Goal: Find contact information: Find contact information

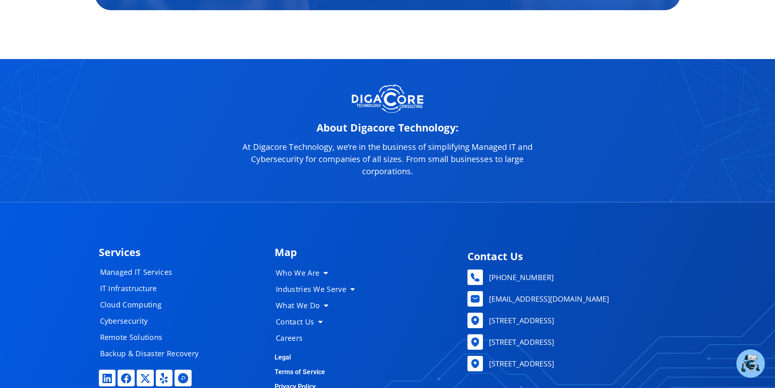
scroll to position [4053, 0]
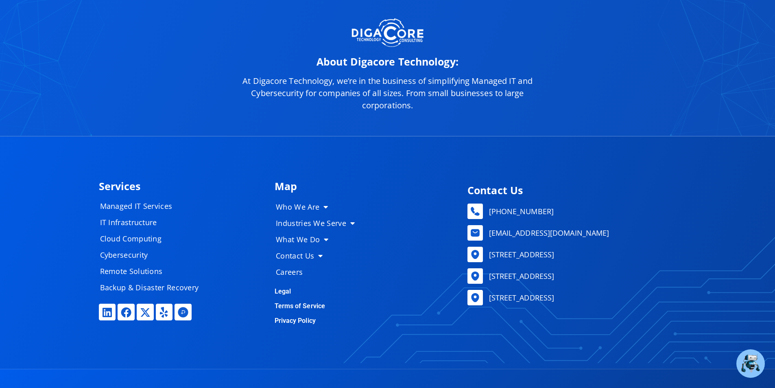
click at [140, 36] on div "About Digacore Technology: At [GEOGRAPHIC_DATA], we’re in the business of simpl…" at bounding box center [387, 64] width 775 height 143
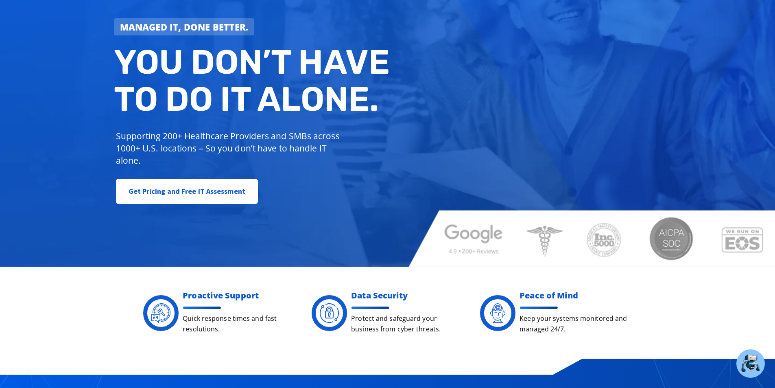
scroll to position [0, 0]
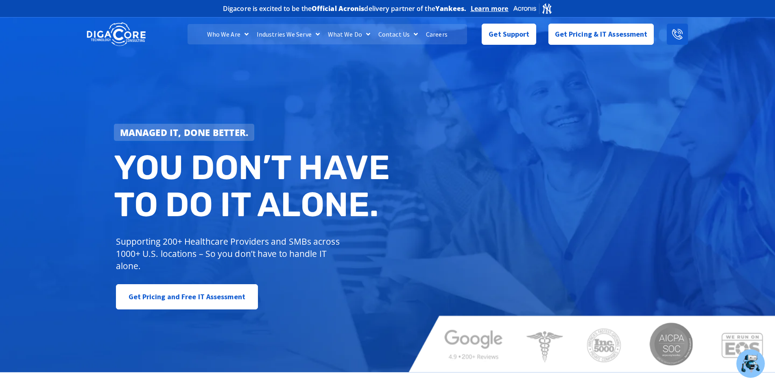
click at [676, 35] on icon at bounding box center [677, 34] width 11 height 11
click at [495, 39] on span "Get Support" at bounding box center [509, 31] width 41 height 16
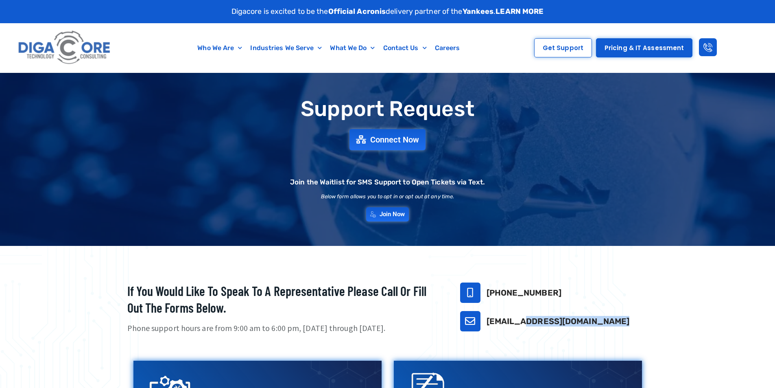
drag, startPoint x: 575, startPoint y: 325, endPoint x: 486, endPoint y: 329, distance: 89.2
click at [486, 329] on div "support@digacore.com" at bounding box center [554, 321] width 188 height 20
copy link "support@digacore.com"
